Goal: Information Seeking & Learning: Learn about a topic

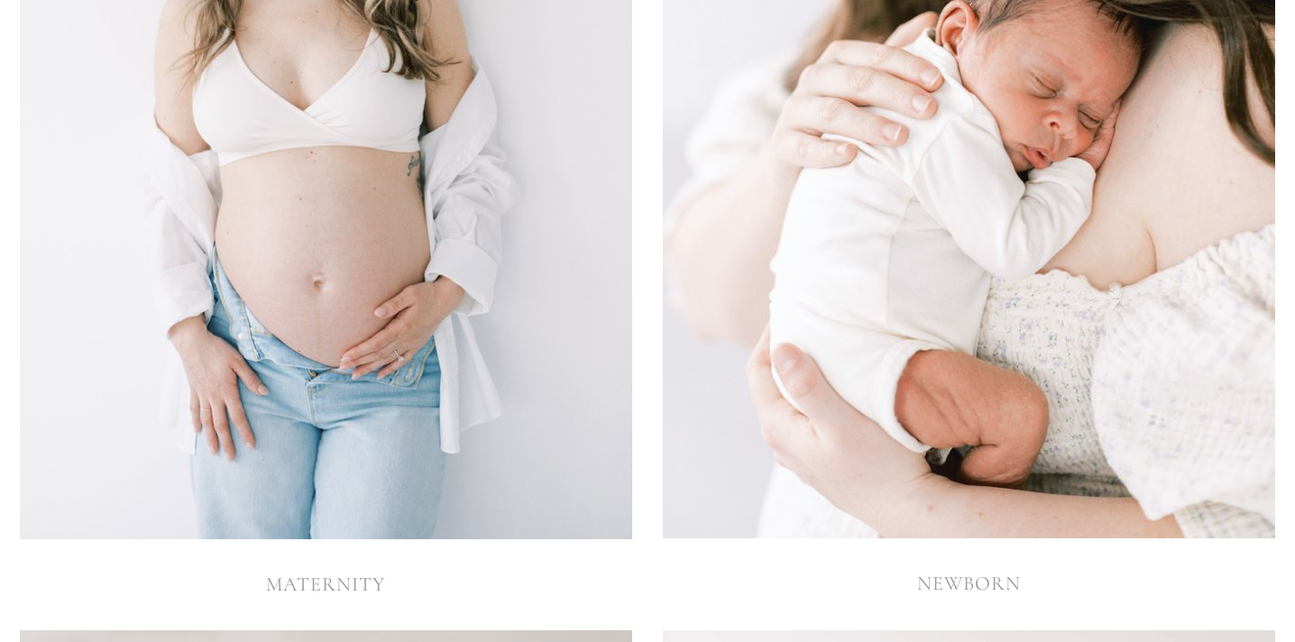
scroll to position [4026, 0]
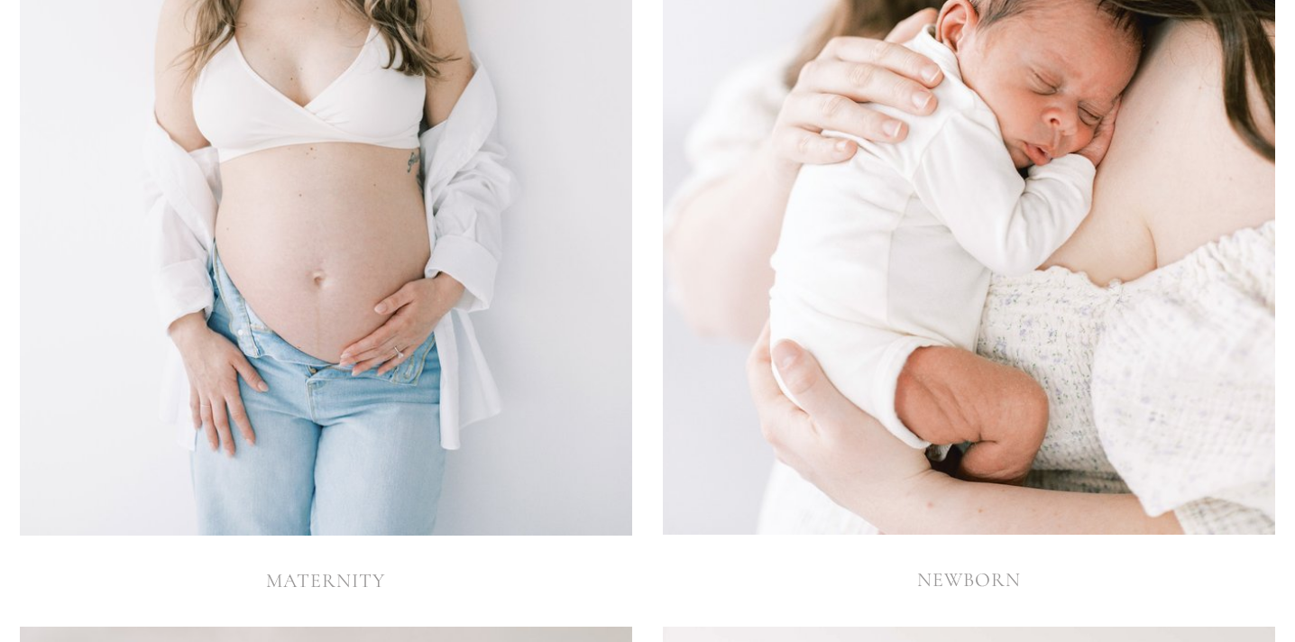
click at [1006, 281] on img at bounding box center [969, 75] width 613 height 919
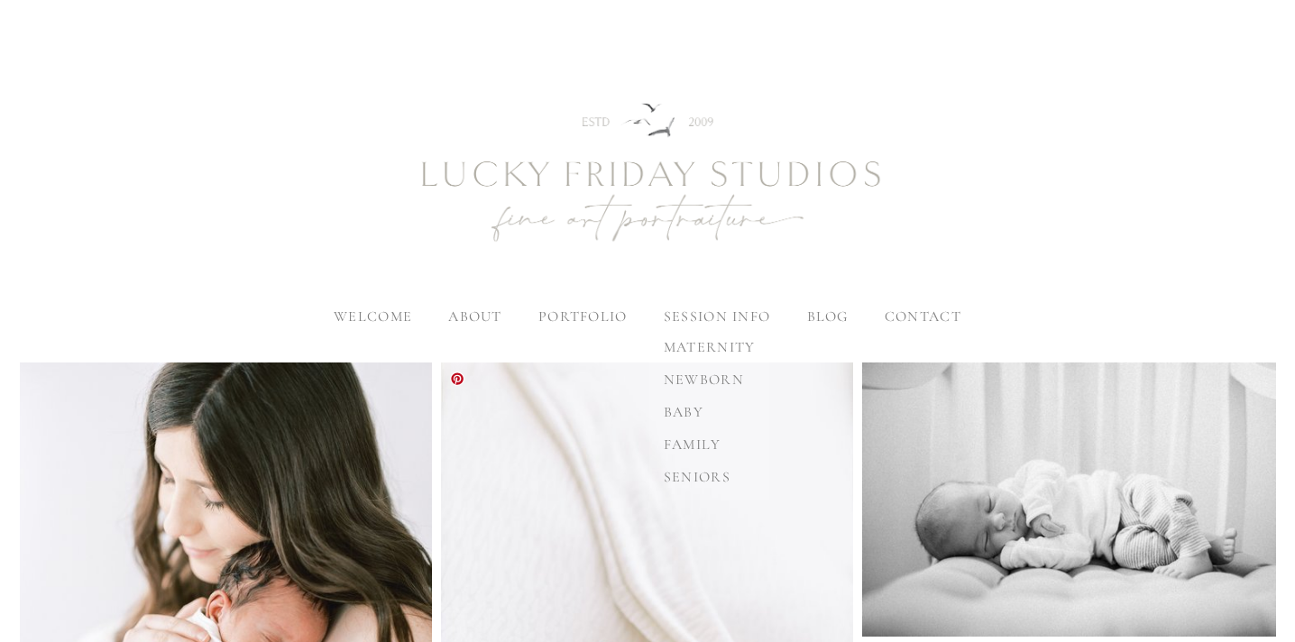
click at [711, 376] on span "newborn" at bounding box center [704, 380] width 80 height 18
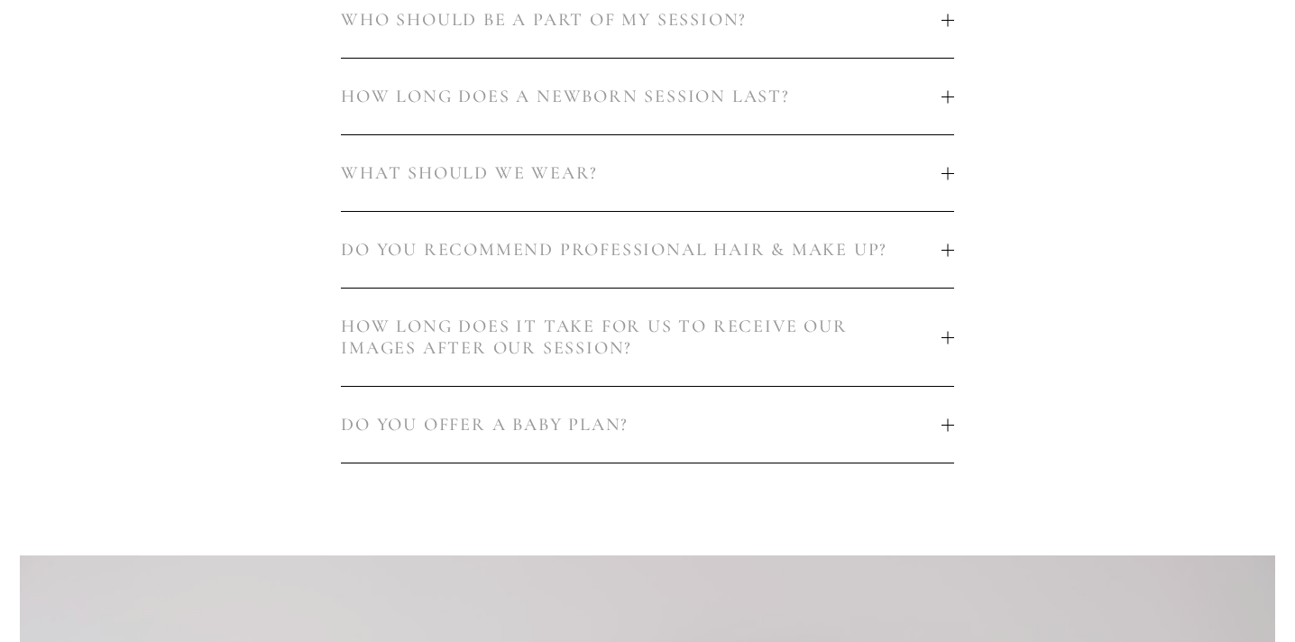
scroll to position [1333, 0]
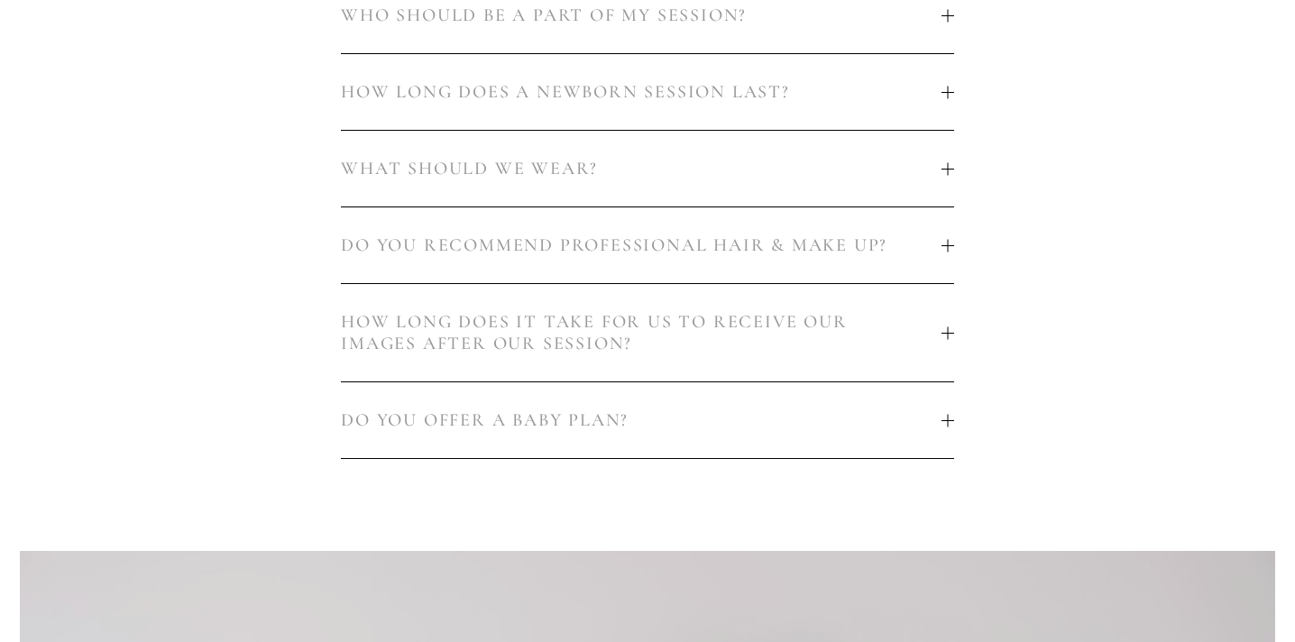
click at [711, 410] on span "DO YOU OFFER A BABY PLAN?" at bounding box center [641, 421] width 600 height 22
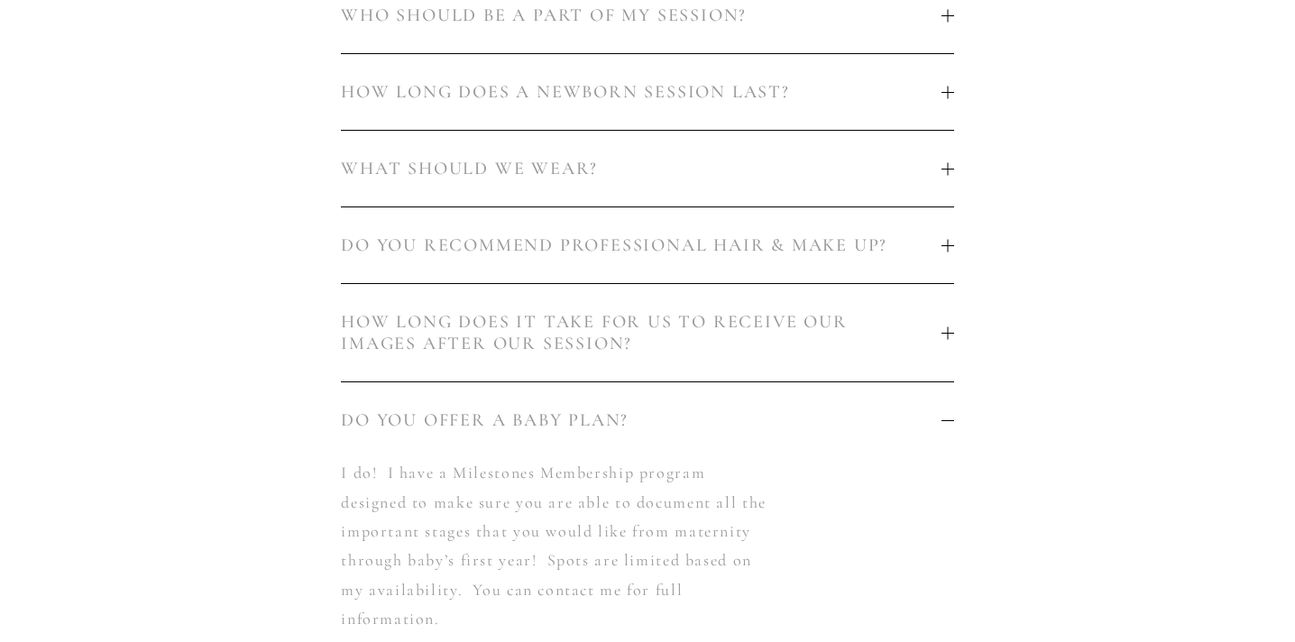
click at [711, 410] on span "DO YOU OFFER A BABY PLAN?" at bounding box center [641, 421] width 600 height 22
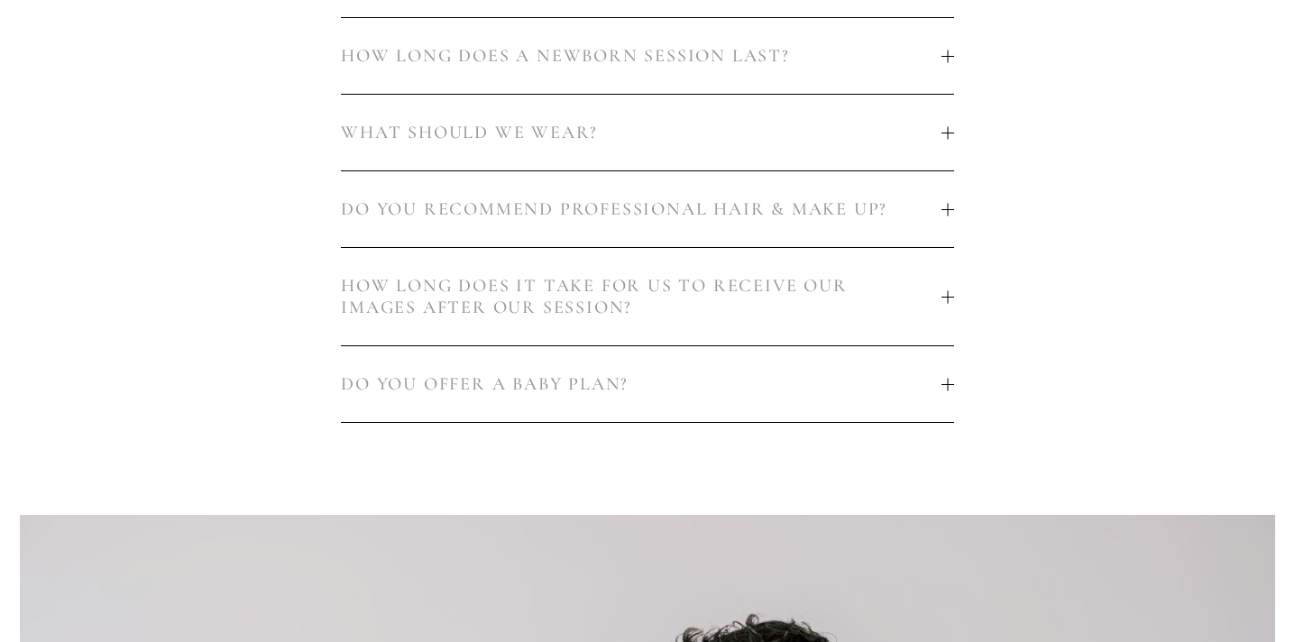
scroll to position [1377, 0]
